Goal: Information Seeking & Learning: Learn about a topic

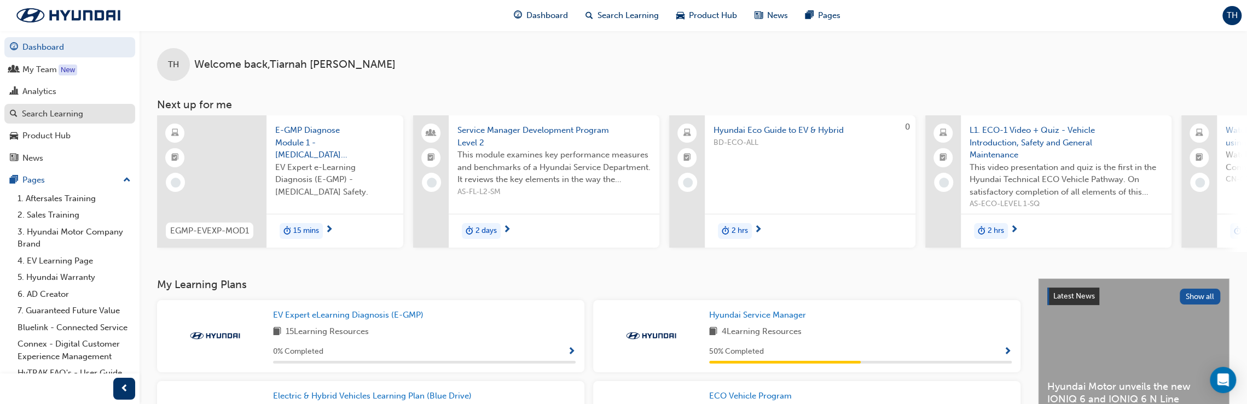
click at [73, 115] on div "Search Learning" at bounding box center [52, 114] width 61 height 13
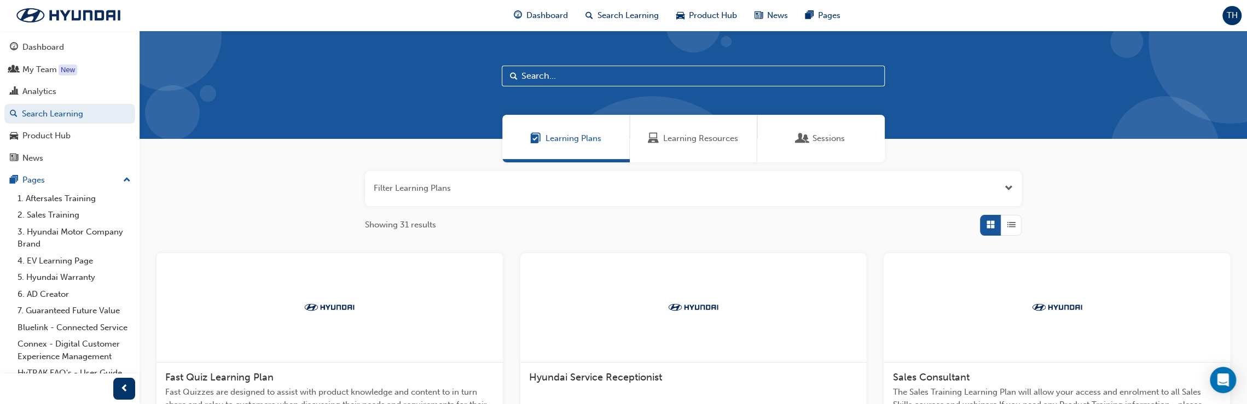
click at [571, 74] on input "text" at bounding box center [693, 76] width 383 height 21
paste input "AS-MSA1-SERVICE"
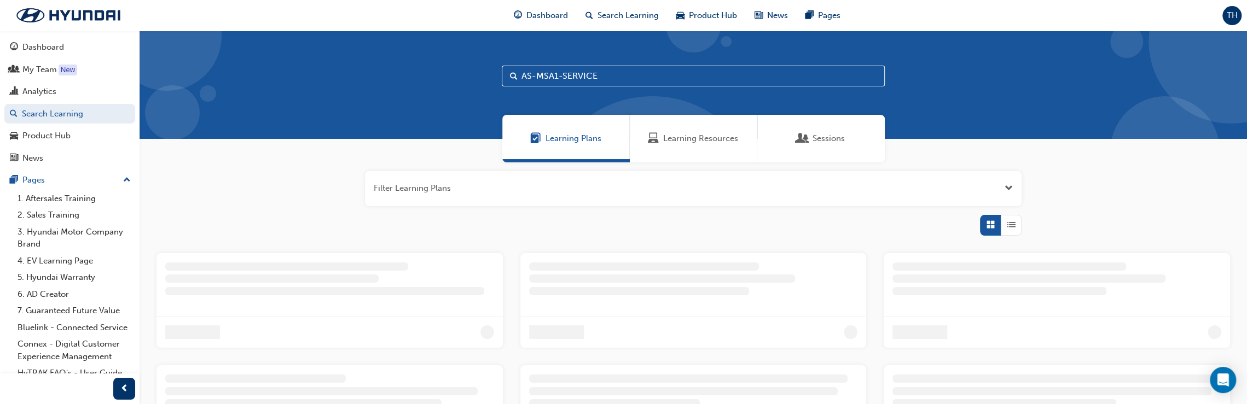
type input "AS-MSA1-SERVICE"
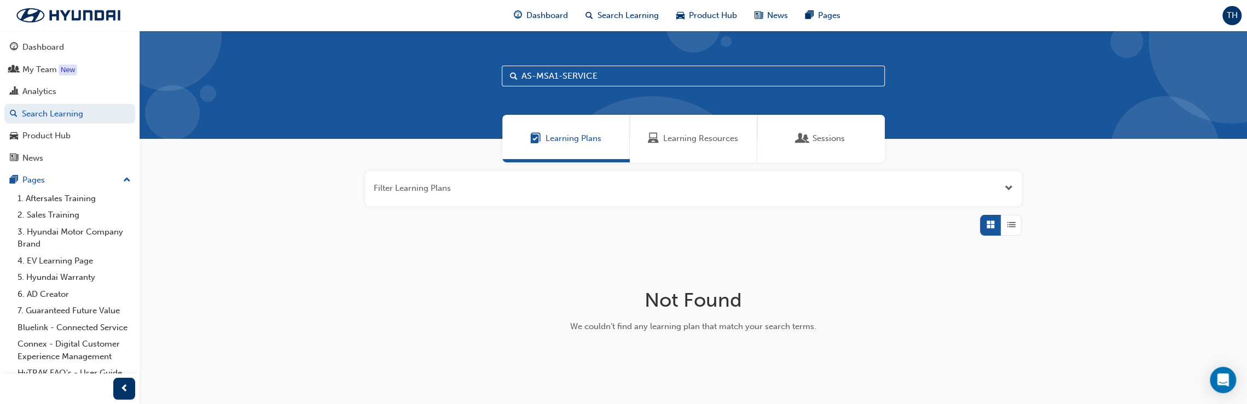
click at [697, 136] on span "Learning Resources" at bounding box center [700, 138] width 75 height 13
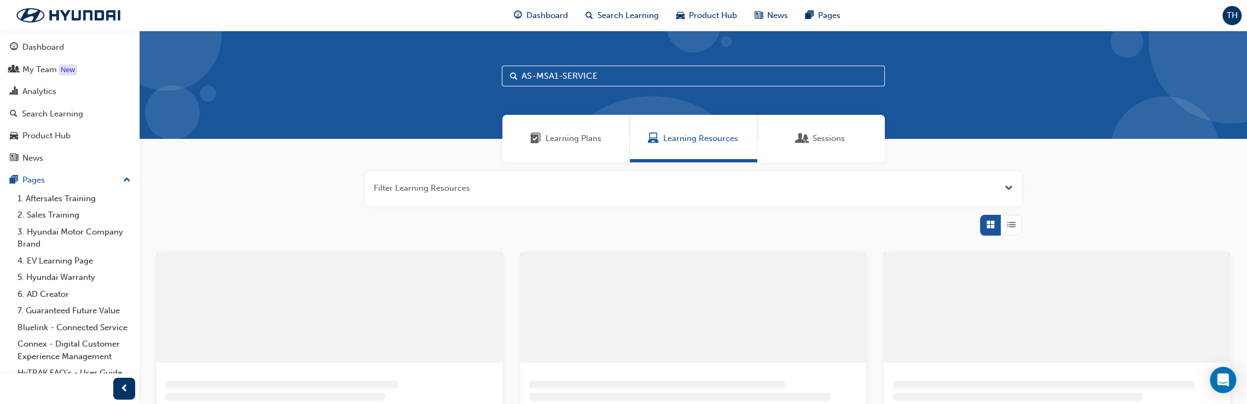
click at [799, 133] on span "Sessions" at bounding box center [802, 138] width 11 height 13
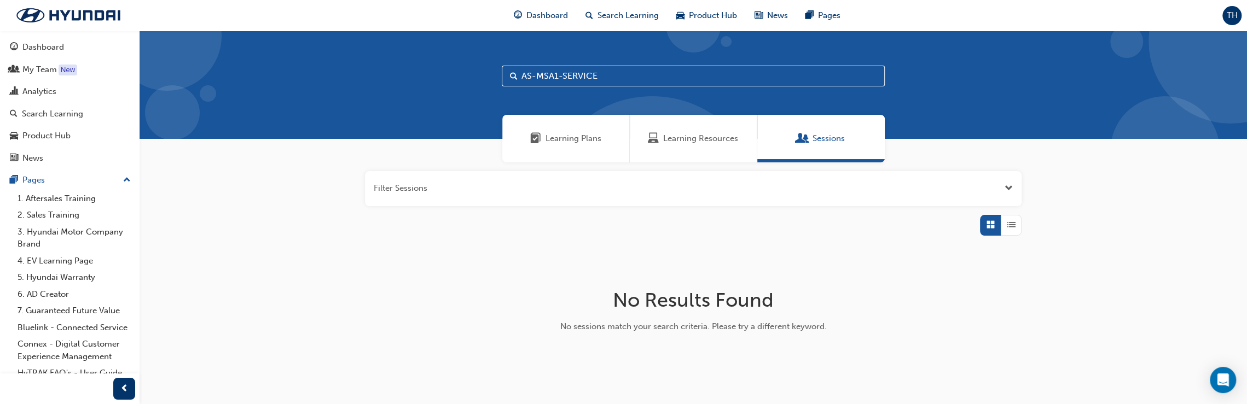
click at [725, 149] on div "Learning Resources" at bounding box center [694, 139] width 128 height 48
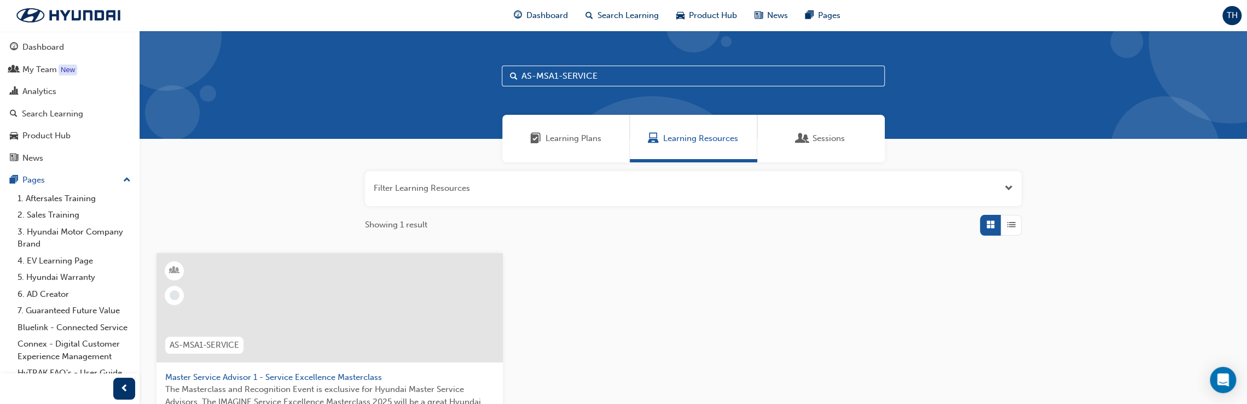
scroll to position [164, 0]
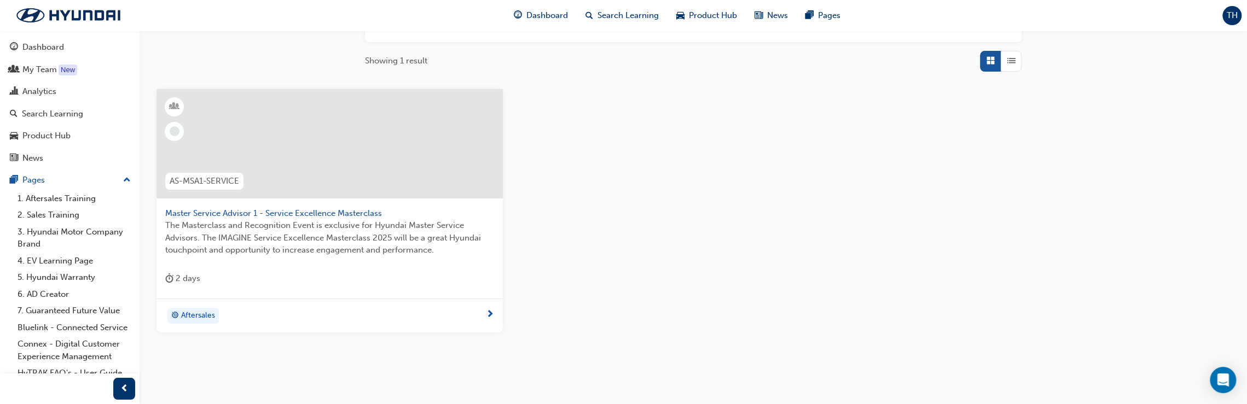
click at [486, 314] on span "next-icon" at bounding box center [490, 315] width 8 height 10
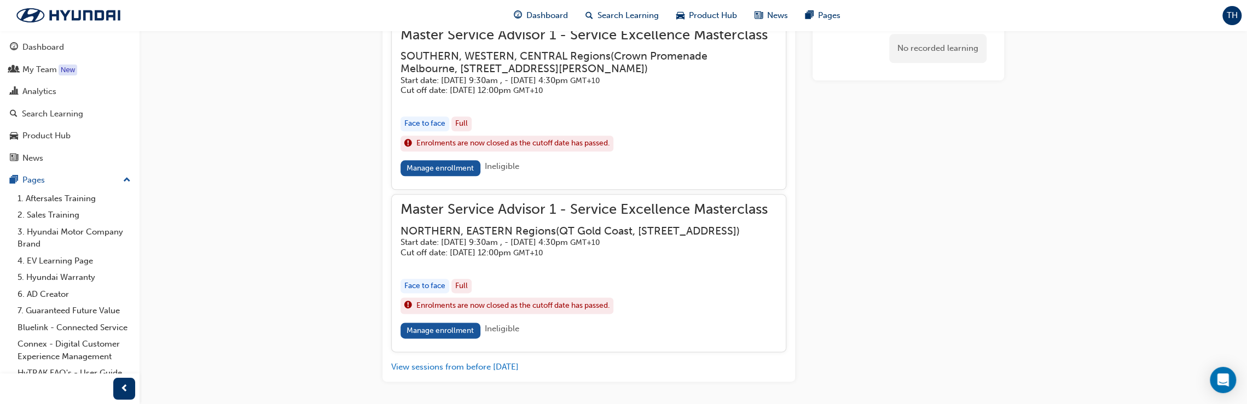
scroll to position [1122, 0]
click at [440, 336] on link "Manage enrollment" at bounding box center [441, 329] width 80 height 16
